Goal: Task Accomplishment & Management: Manage account settings

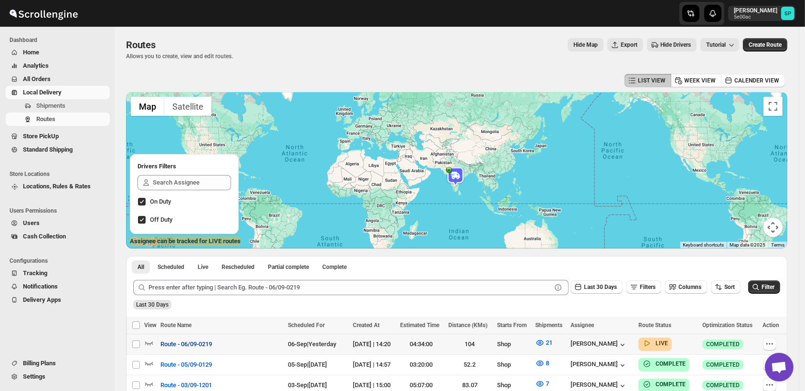
click at [197, 348] on span "Route - 06/09-0219" at bounding box center [186, 345] width 52 height 10
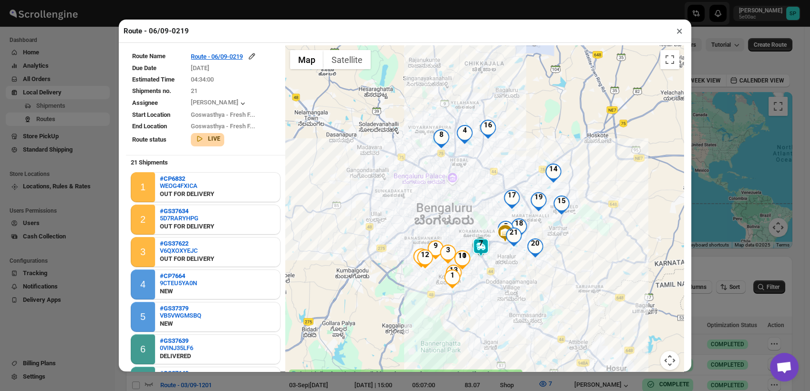
click at [677, 32] on button "×" at bounding box center [680, 30] width 14 height 13
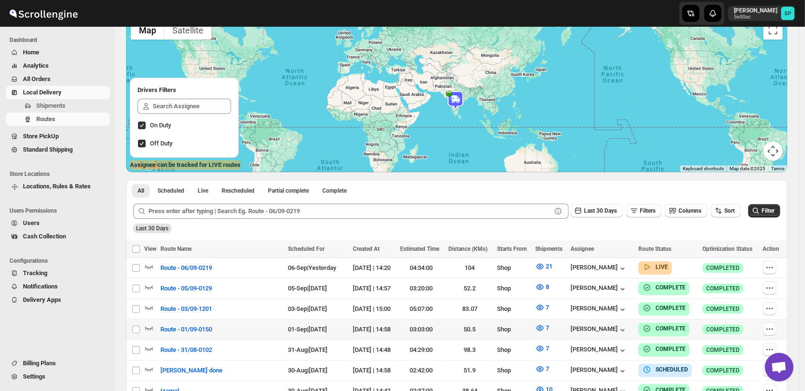
scroll to position [106, 0]
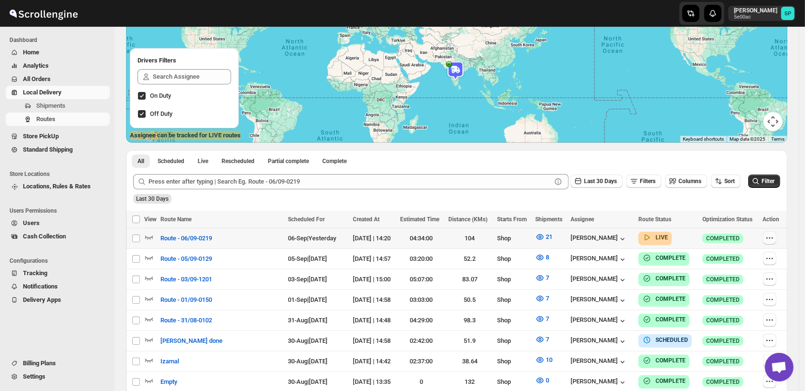
click at [770, 238] on icon "button" at bounding box center [768, 238] width 1 height 1
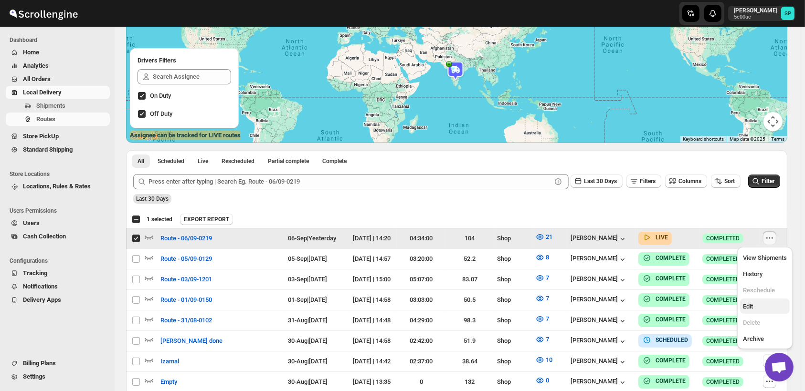
click at [753, 312] on button "Edit" at bounding box center [765, 306] width 50 height 15
checkbox input "false"
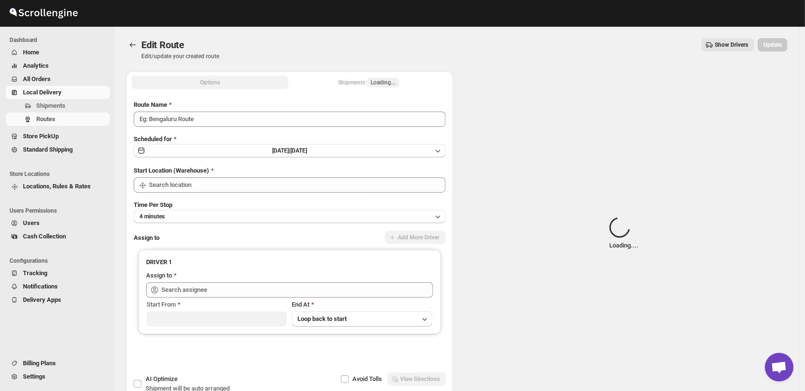
type input "Route - 06/09-0219"
type input "Shop"
type input "[PERSON_NAME] ([EMAIL_ADDRESS][DOMAIN_NAME])"
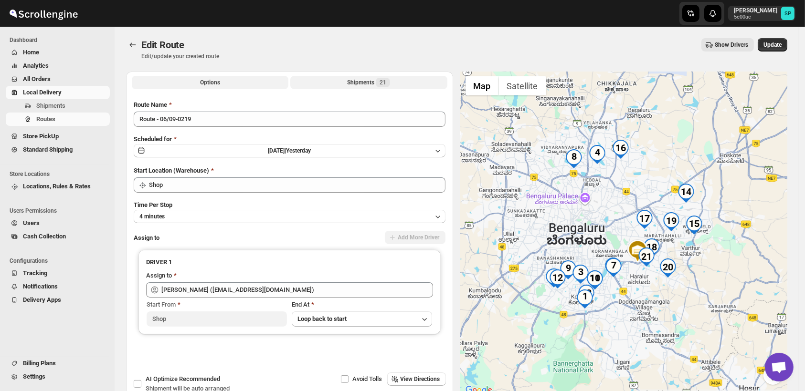
click at [363, 83] on div "Shipments 21" at bounding box center [368, 83] width 43 height 10
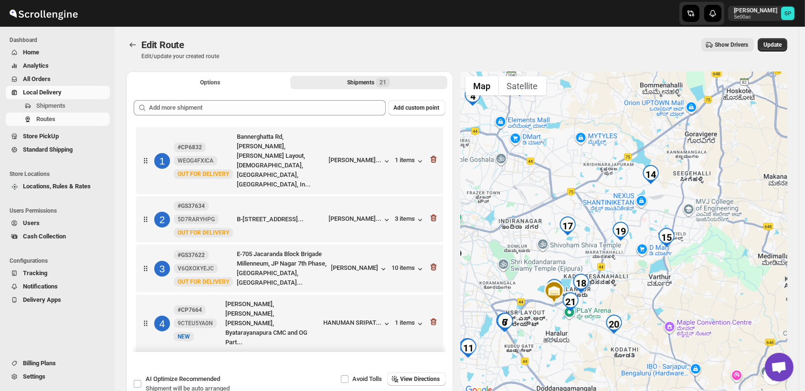
drag, startPoint x: 646, startPoint y: 200, endPoint x: 650, endPoint y: 297, distance: 96.5
click at [650, 297] on div at bounding box center [623, 234] width 327 height 325
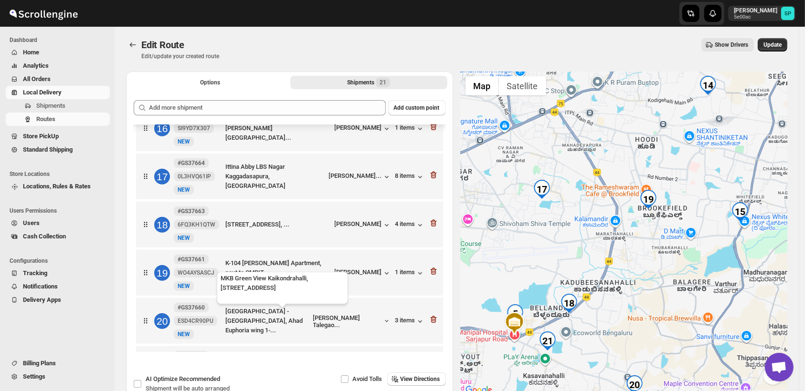
scroll to position [799, 0]
click at [431, 364] on icon "button" at bounding box center [433, 367] width 6 height 7
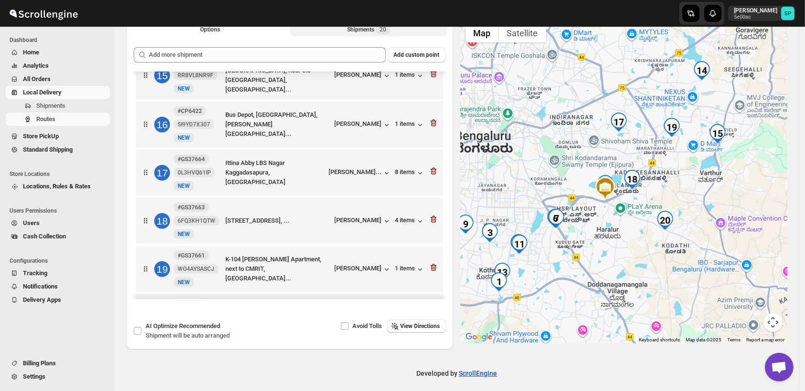
scroll to position [751, 0]
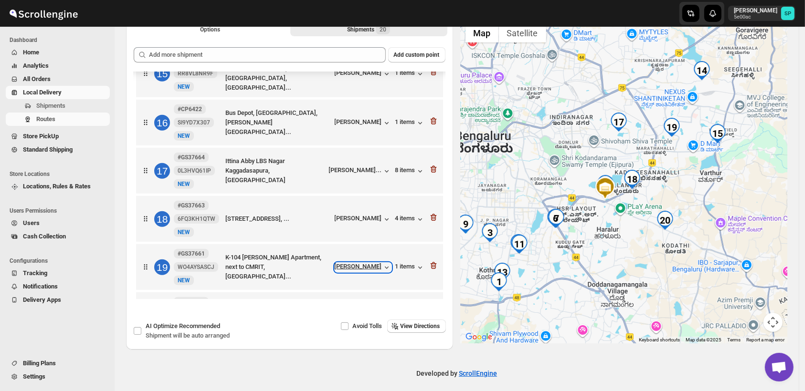
click at [365, 263] on div "[PERSON_NAME]" at bounding box center [363, 268] width 57 height 10
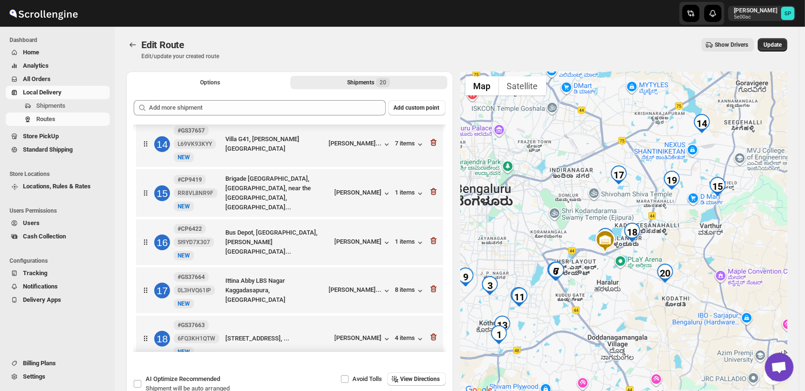
scroll to position [645, 0]
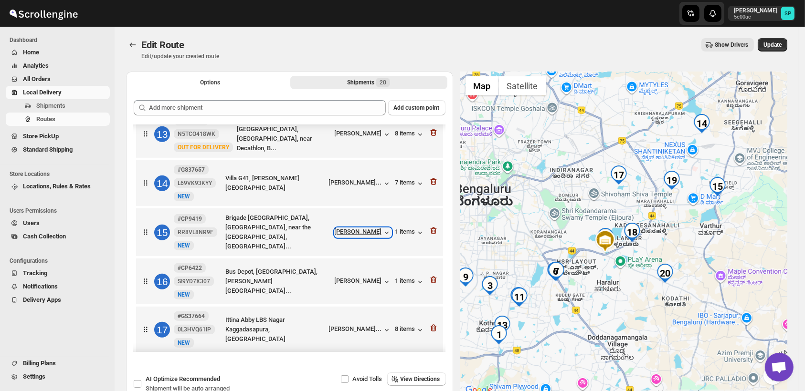
click at [363, 228] on div "[PERSON_NAME]" at bounding box center [363, 233] width 57 height 10
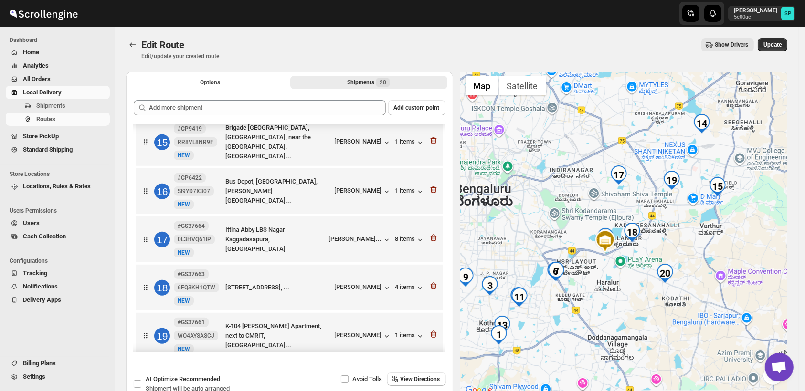
scroll to position [751, 0]
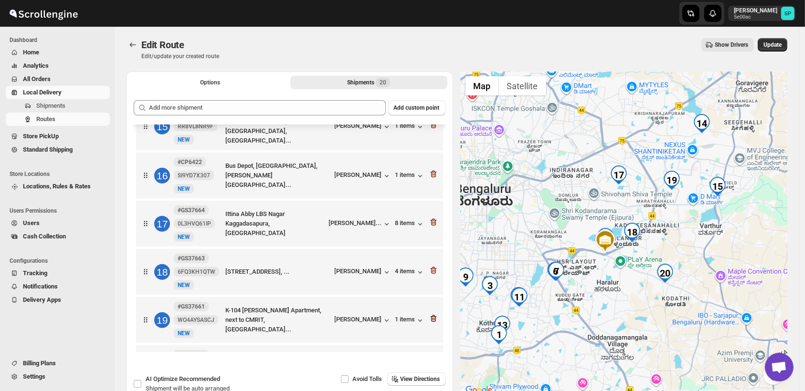
click at [429, 314] on icon "button" at bounding box center [434, 319] width 10 height 10
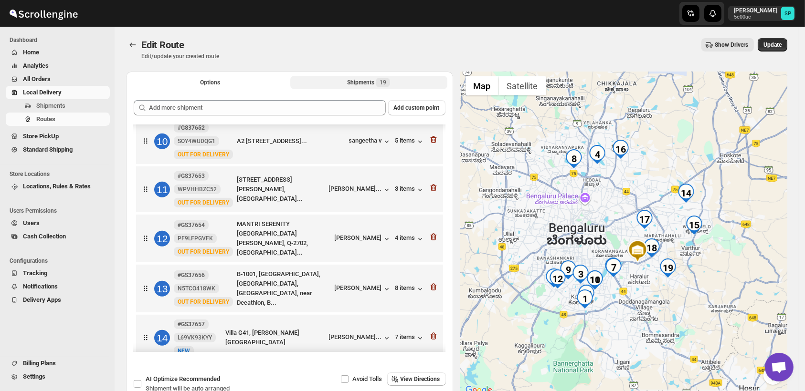
scroll to position [544, 0]
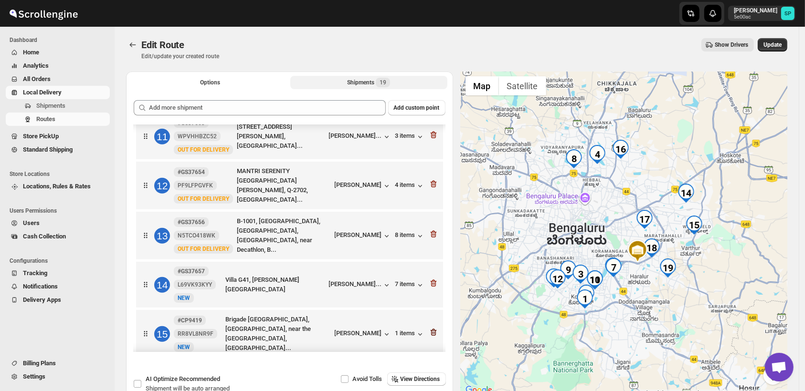
click at [434, 328] on icon "button" at bounding box center [434, 333] width 10 height 10
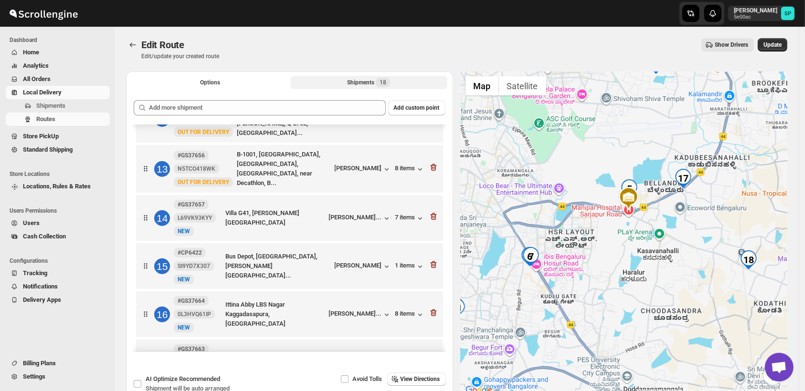
scroll to position [654, 0]
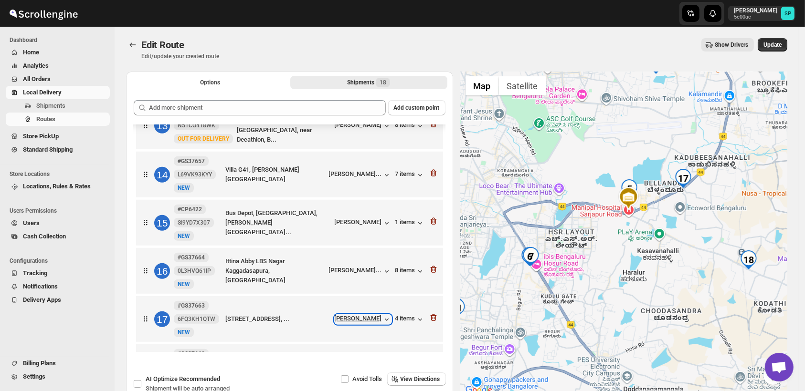
click at [363, 315] on div "[PERSON_NAME]" at bounding box center [363, 320] width 57 height 10
click at [432, 317] on icon "button" at bounding box center [432, 318] width 1 height 3
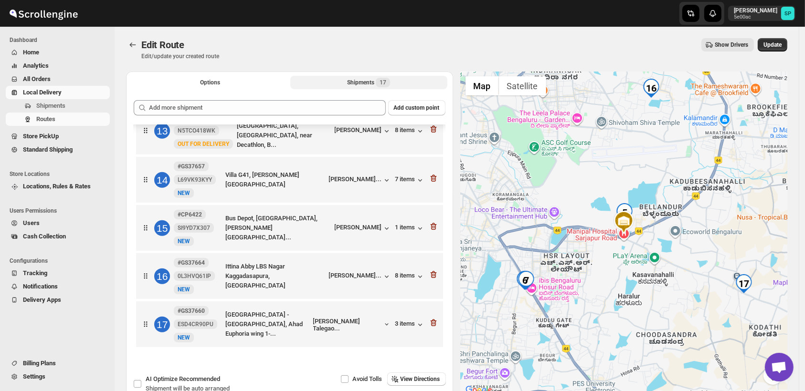
scroll to position [606, 0]
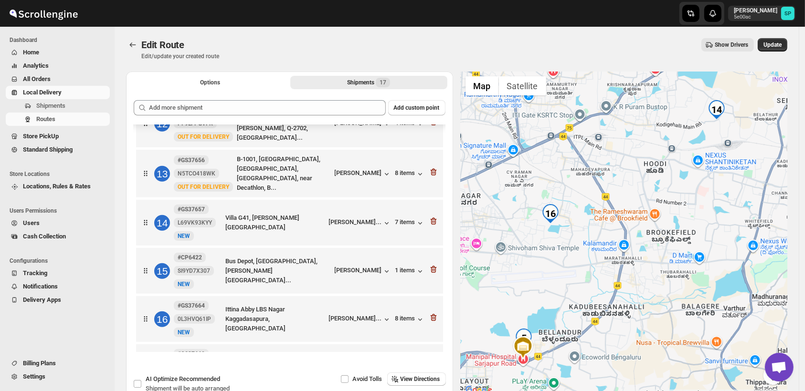
drag, startPoint x: 641, startPoint y: 278, endPoint x: 660, endPoint y: 317, distance: 42.9
click at [660, 317] on div at bounding box center [623, 234] width 327 height 325
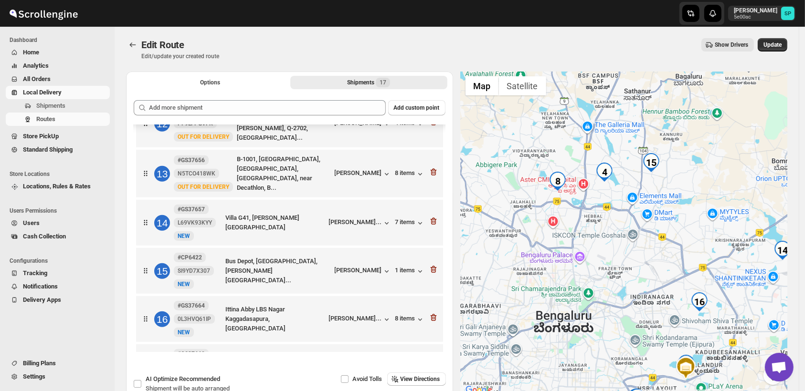
drag, startPoint x: 600, startPoint y: 200, endPoint x: 603, endPoint y: 254, distance: 54.0
click at [603, 254] on div at bounding box center [623, 234] width 327 height 325
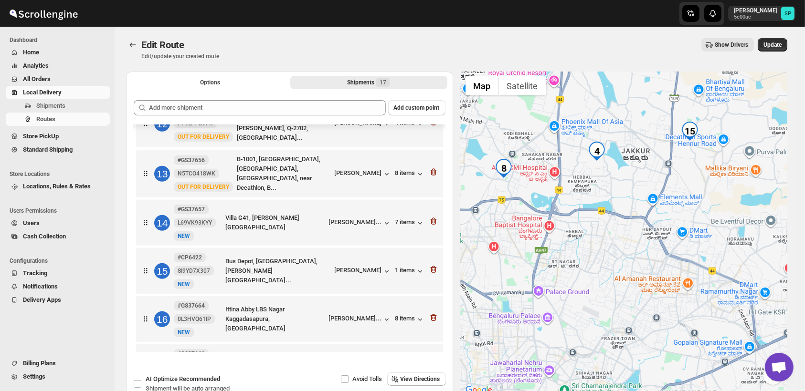
drag, startPoint x: 606, startPoint y: 254, endPoint x: 590, endPoint y: 306, distance: 54.3
click at [590, 306] on div at bounding box center [623, 234] width 327 height 325
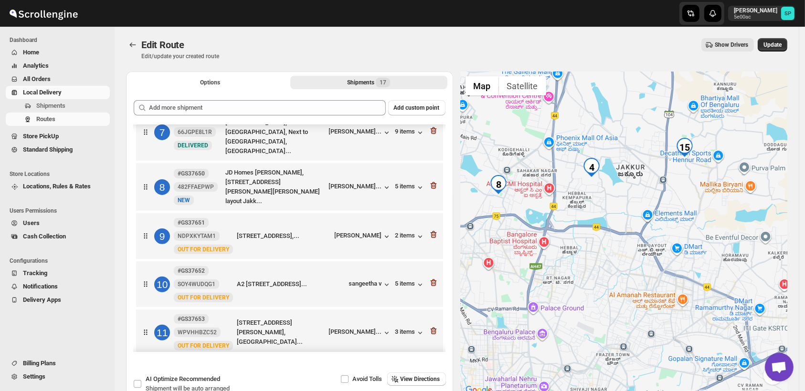
scroll to position [477, 0]
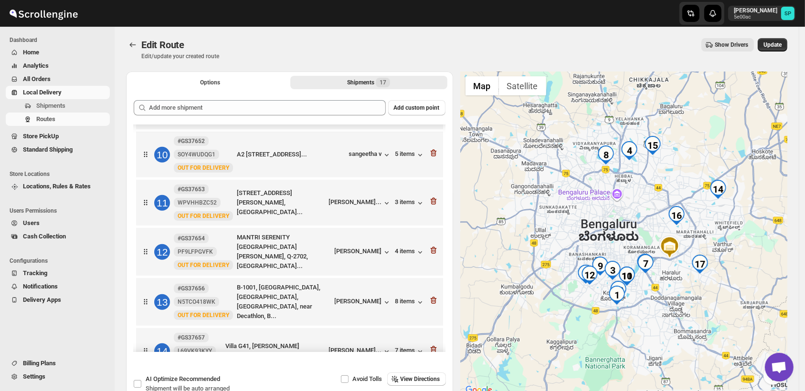
drag, startPoint x: 682, startPoint y: 293, endPoint x: 649, endPoint y: 202, distance: 97.5
click at [649, 202] on div at bounding box center [623, 234] width 327 height 325
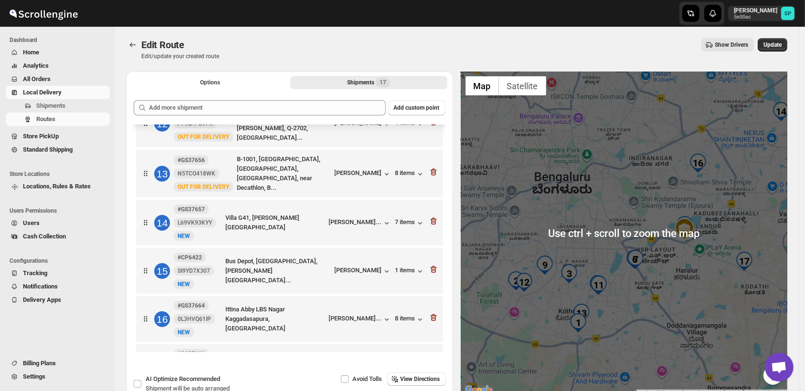
scroll to position [53, 0]
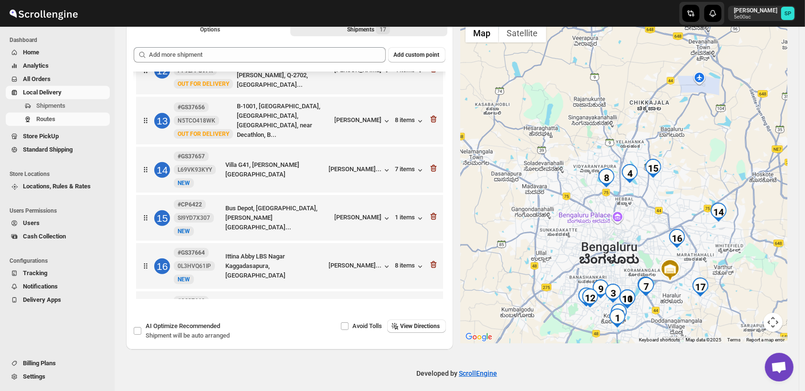
drag, startPoint x: 661, startPoint y: 171, endPoint x: 661, endPoint y: 226, distance: 54.9
click at [661, 226] on div at bounding box center [623, 181] width 327 height 325
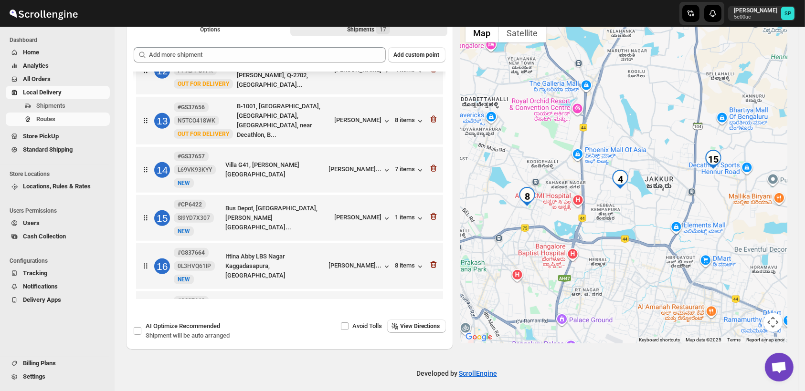
drag, startPoint x: 572, startPoint y: 224, endPoint x: 597, endPoint y: 234, distance: 27.2
click at [597, 234] on div at bounding box center [623, 181] width 327 height 325
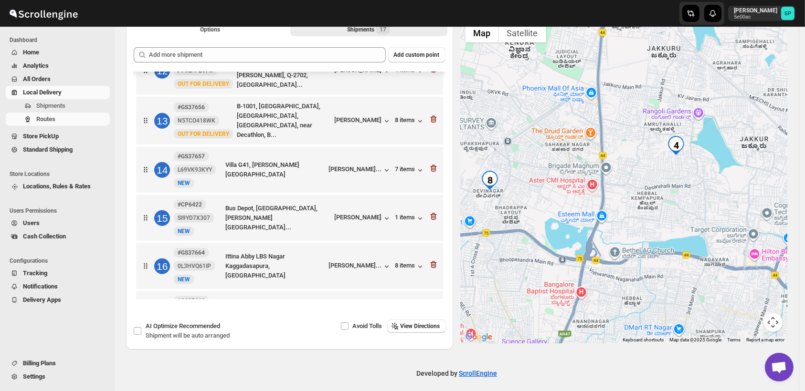
drag, startPoint x: 587, startPoint y: 234, endPoint x: 614, endPoint y: 244, distance: 28.5
click at [614, 244] on div at bounding box center [623, 181] width 327 height 325
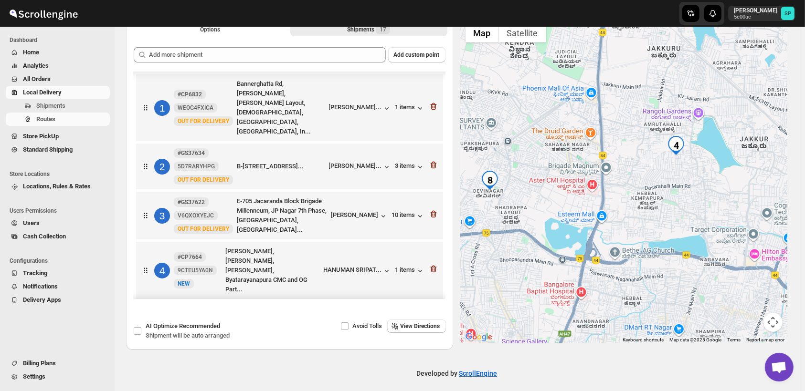
scroll to position [212, 0]
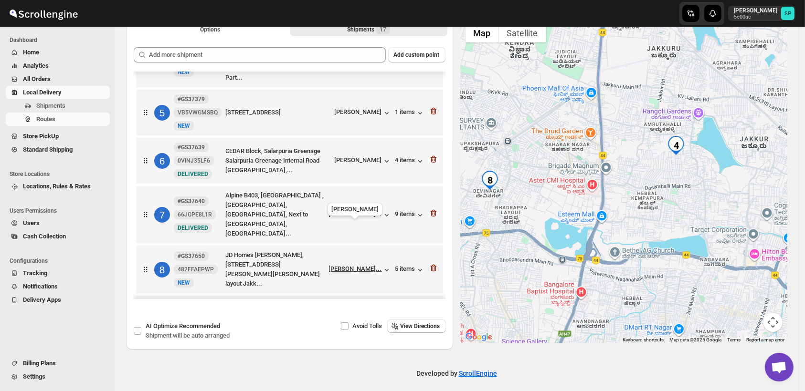
click at [339, 265] on div "[PERSON_NAME]..." at bounding box center [355, 268] width 53 height 7
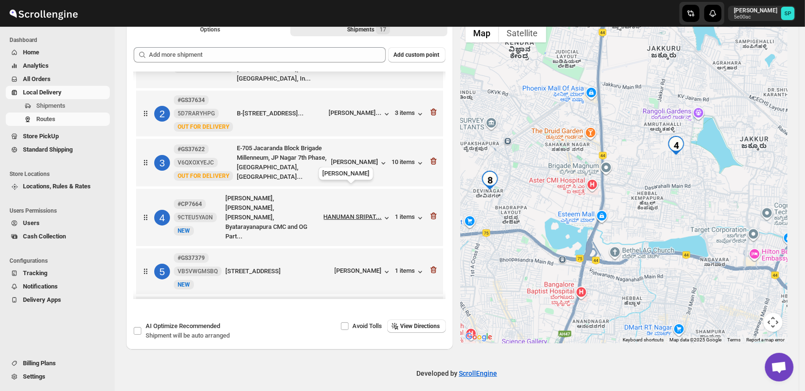
click at [366, 213] on div "HANUMAN SRIPAT..." at bounding box center [353, 216] width 58 height 7
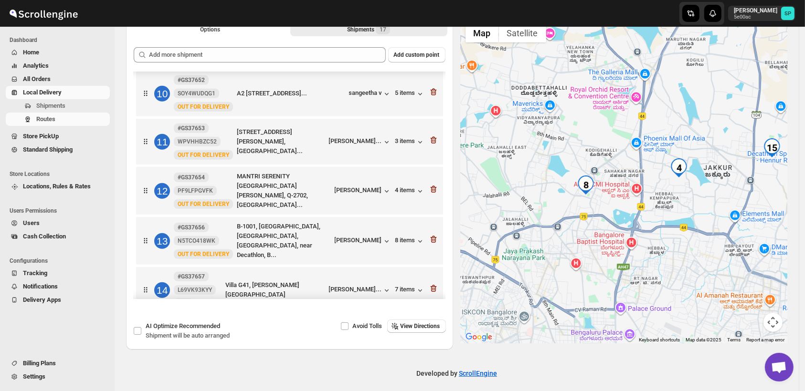
scroll to position [530, 0]
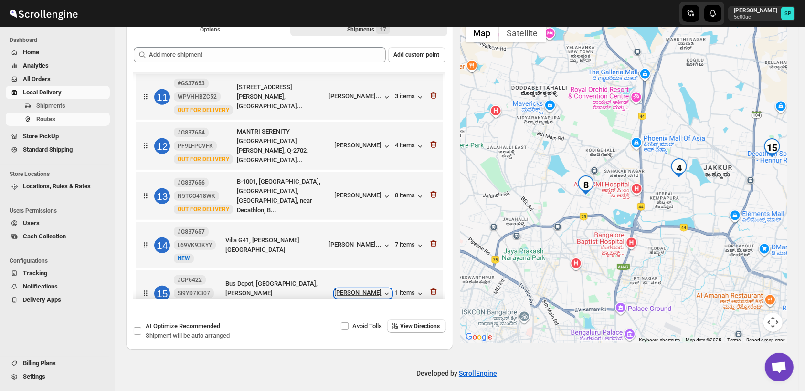
click at [368, 289] on div "[PERSON_NAME]" at bounding box center [363, 294] width 57 height 10
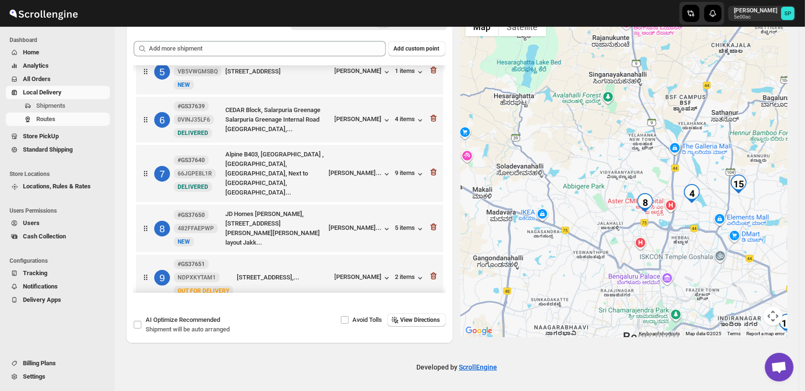
scroll to position [265, 0]
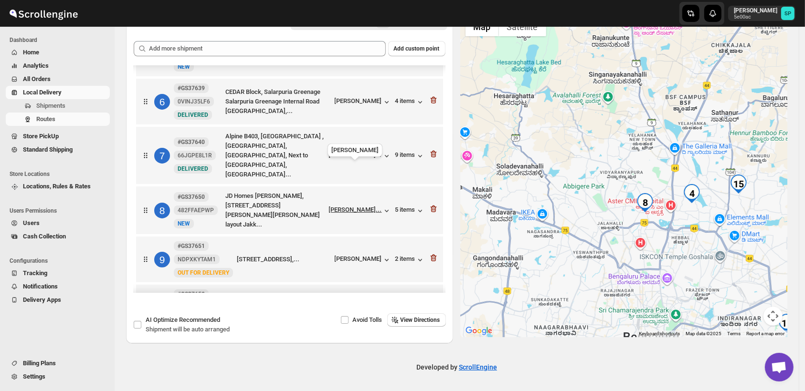
click at [362, 206] on div "[PERSON_NAME]..." at bounding box center [355, 209] width 53 height 7
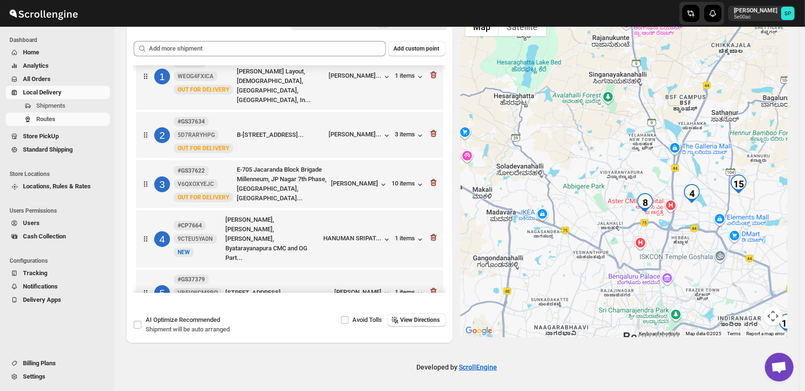
scroll to position [0, 0]
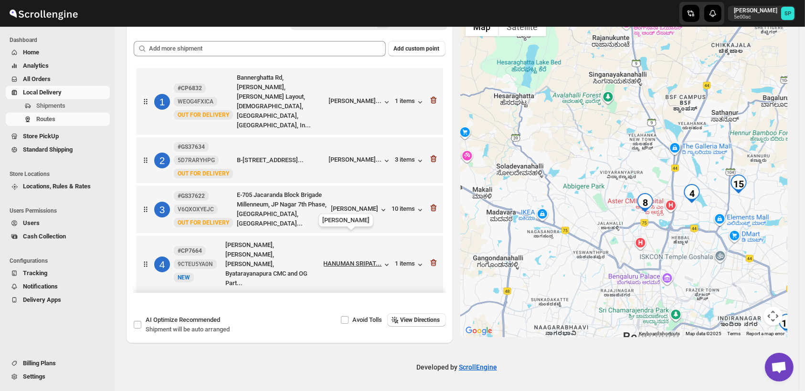
click at [341, 260] on span "HANUMAN SRIPAT..." at bounding box center [353, 265] width 58 height 10
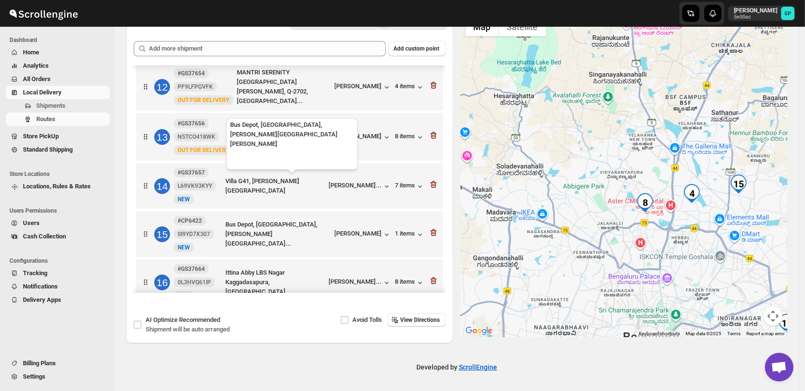
scroll to position [606, 0]
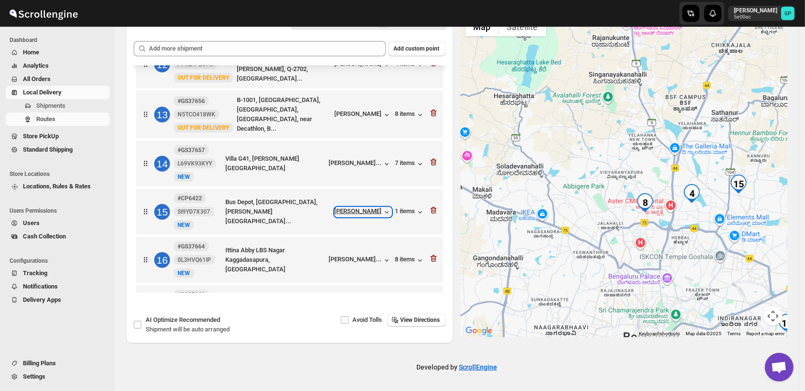
click at [367, 208] on div "[PERSON_NAME]" at bounding box center [363, 213] width 57 height 10
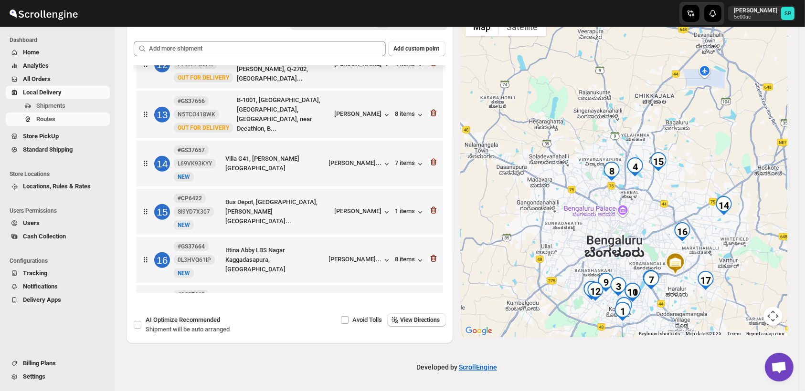
drag, startPoint x: 718, startPoint y: 250, endPoint x: 669, endPoint y: 181, distance: 84.5
click at [669, 181] on div at bounding box center [623, 174] width 327 height 325
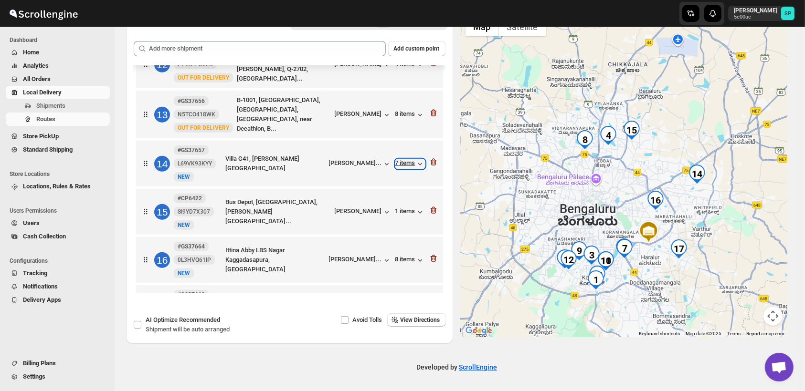
click at [402, 159] on div "7 items" at bounding box center [410, 164] width 30 height 10
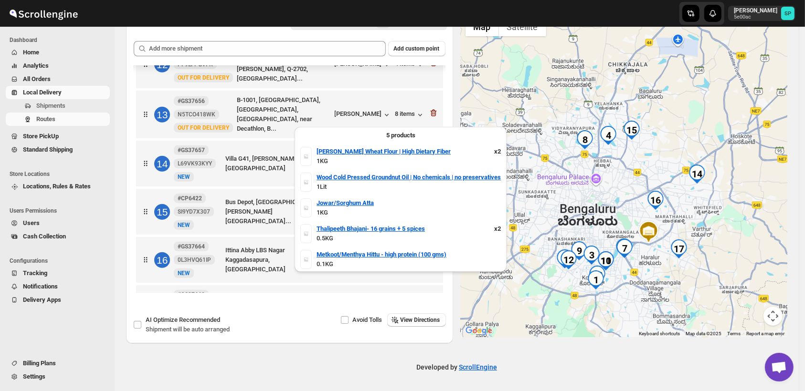
click at [402, 159] on div "7 items" at bounding box center [410, 164] width 30 height 10
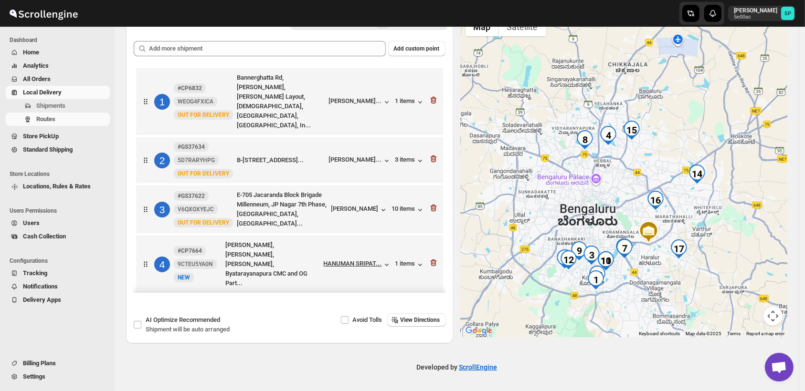
scroll to position [53, 0]
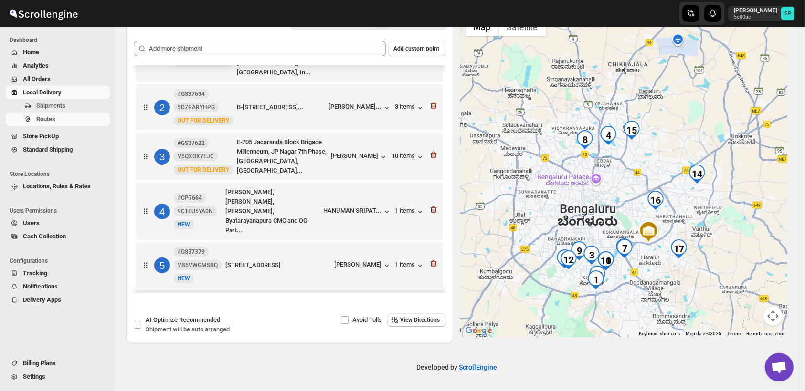
click at [431, 207] on icon "button" at bounding box center [433, 210] width 6 height 7
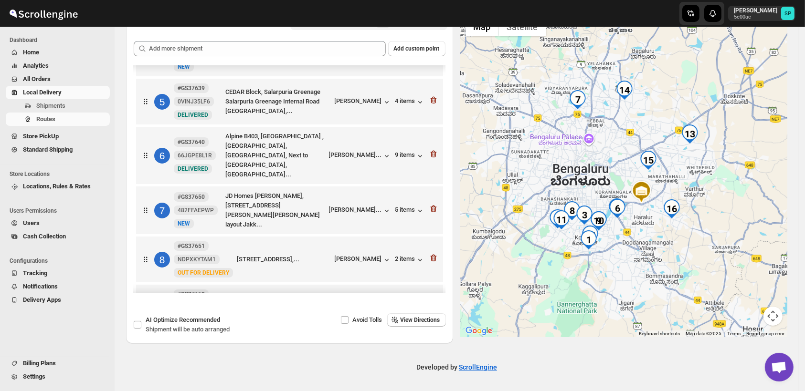
scroll to position [212, 0]
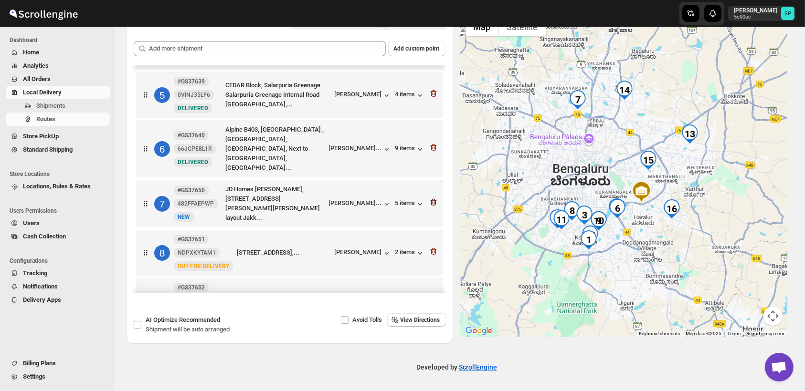
click at [430, 198] on icon "button" at bounding box center [434, 203] width 10 height 10
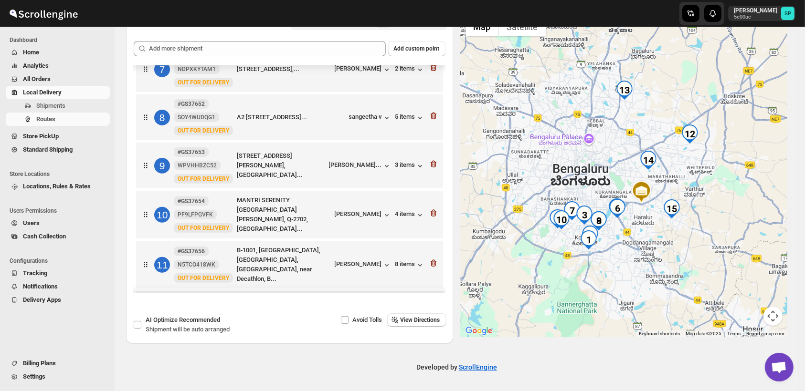
scroll to position [507, 0]
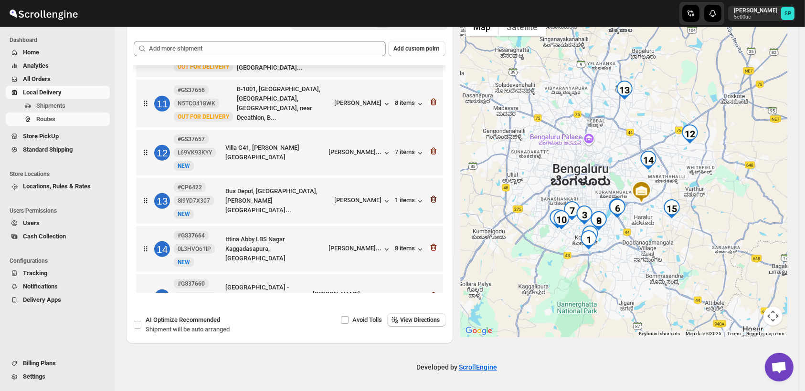
click at [429, 195] on icon "button" at bounding box center [434, 200] width 10 height 10
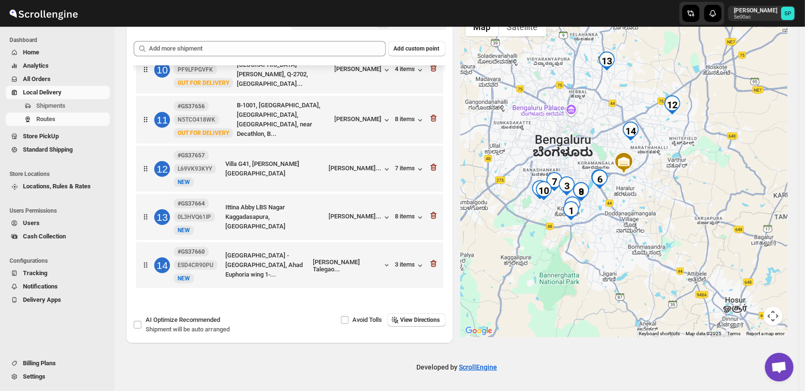
scroll to position [458, 0]
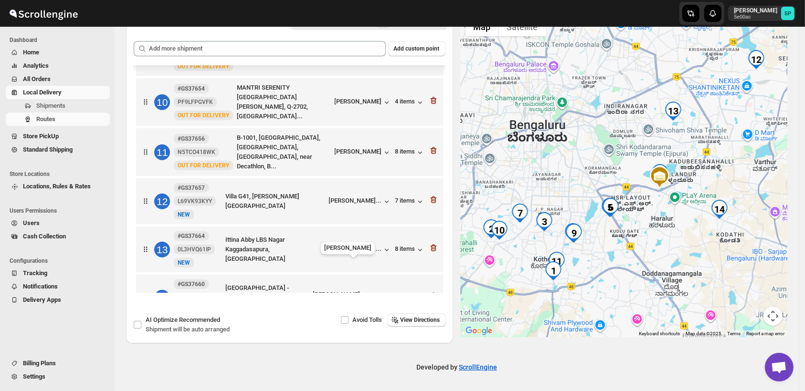
click at [361, 291] on div "[PERSON_NAME] Talegao..." at bounding box center [348, 298] width 70 height 14
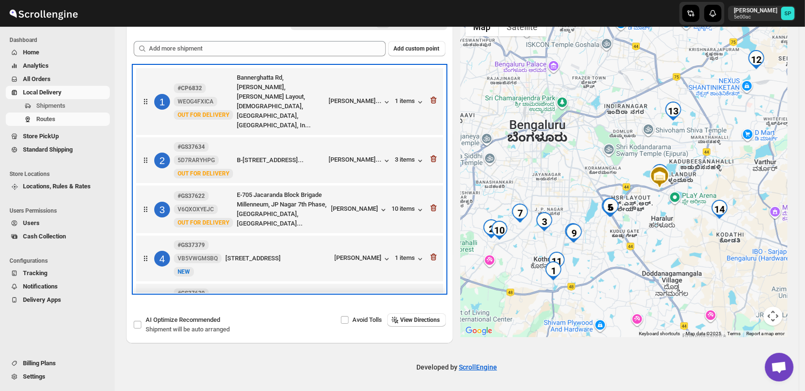
scroll to position [0, 0]
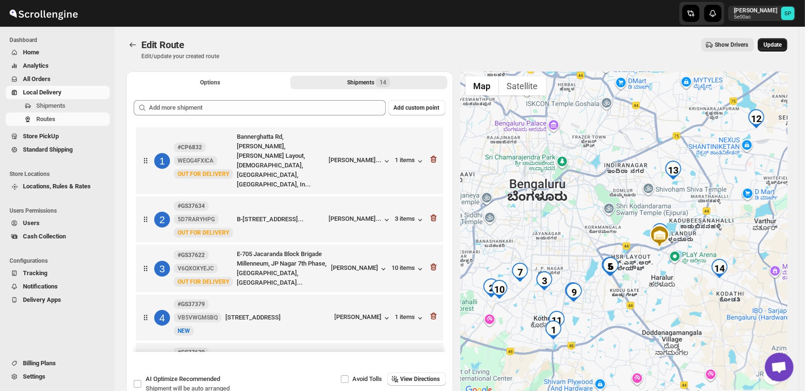
click at [786, 44] on button "Update" at bounding box center [772, 44] width 30 height 13
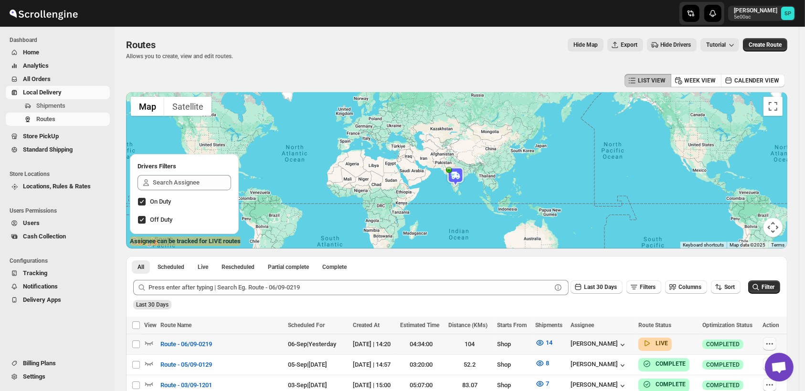
click at [774, 340] on icon "button" at bounding box center [769, 344] width 10 height 10
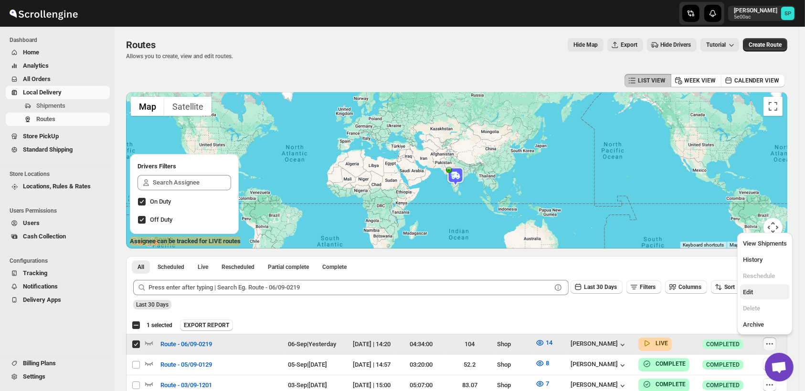
click at [743, 289] on span "Edit" at bounding box center [748, 292] width 10 height 7
checkbox input "false"
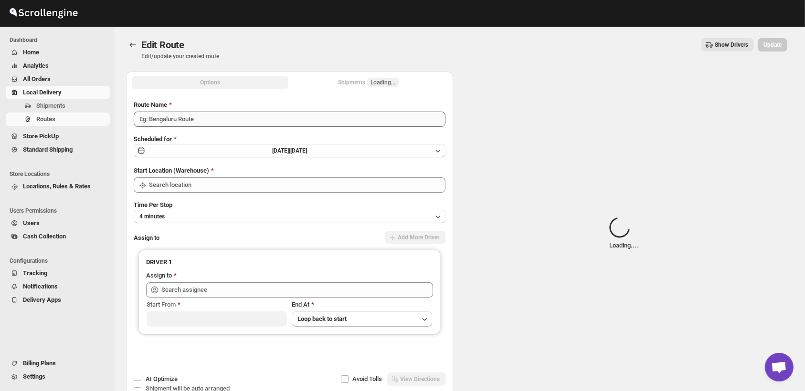
type input "Route - 06/09-0219"
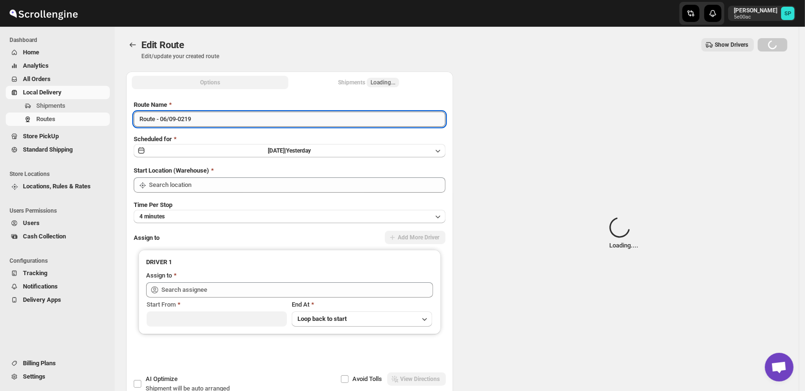
type input "Shop"
click at [215, 122] on input "Route - 06/09-0219" at bounding box center [290, 119] width 312 height 15
type input "Shop"
type input "[PERSON_NAME] ([EMAIL_ADDRESS][DOMAIN_NAME])"
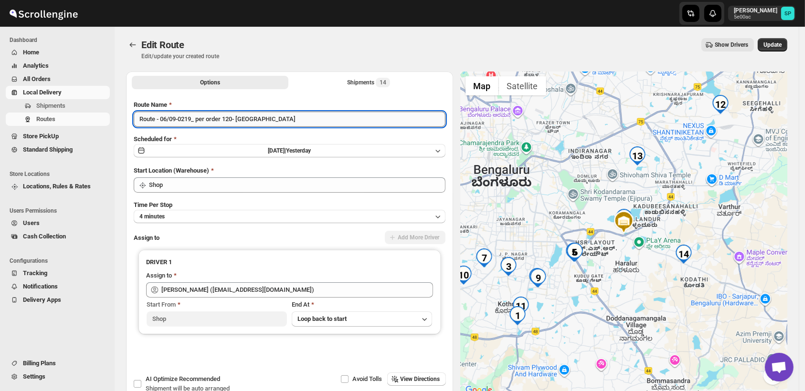
type input "Route - 06/09-0219_ per order 120- [GEOGRAPHIC_DATA]"
click at [134, 72] on button "Submit" at bounding box center [147, 77] width 27 height 10
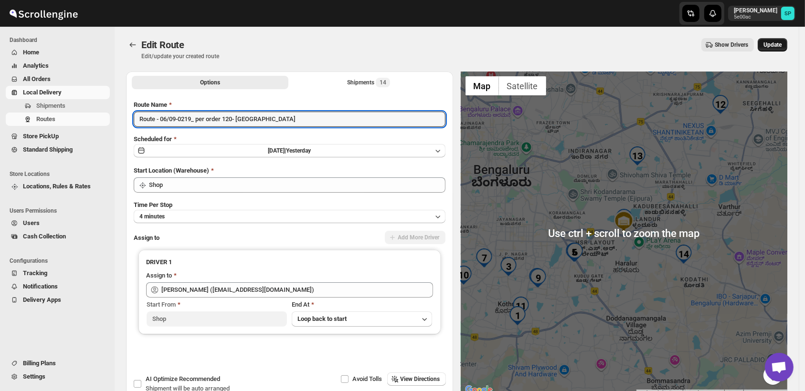
click at [781, 42] on span "Update" at bounding box center [772, 45] width 18 height 8
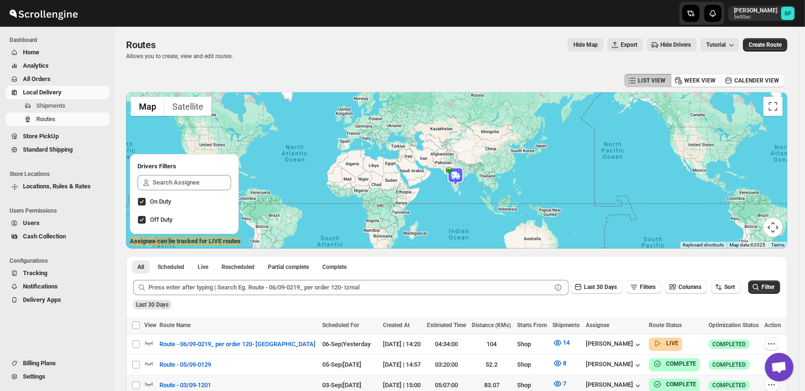
scroll to position [53, 0]
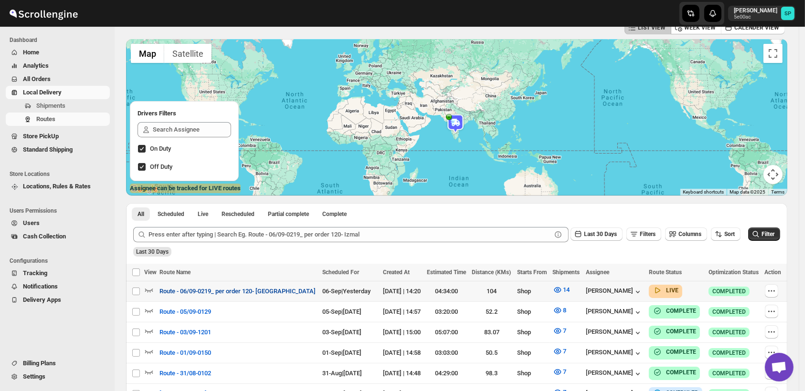
click at [244, 293] on span "Route - 06/09-0219_ per order 120- [GEOGRAPHIC_DATA]" at bounding box center [237, 292] width 156 height 10
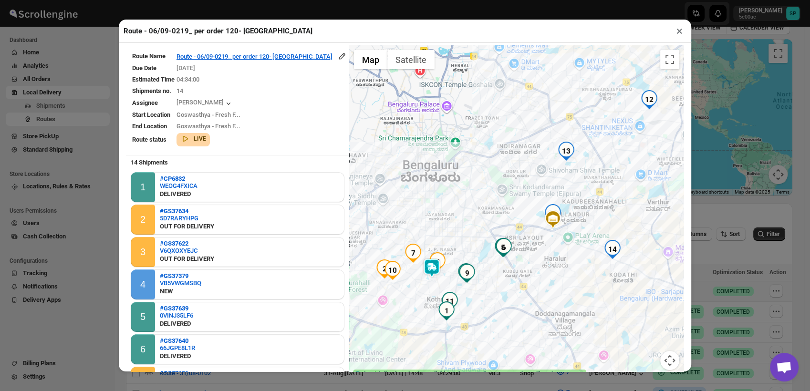
click at [679, 35] on button "×" at bounding box center [680, 30] width 14 height 13
